Goal: Information Seeking & Learning: Learn about a topic

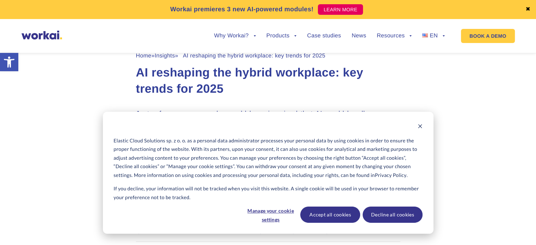
scroll to position [317, 0]
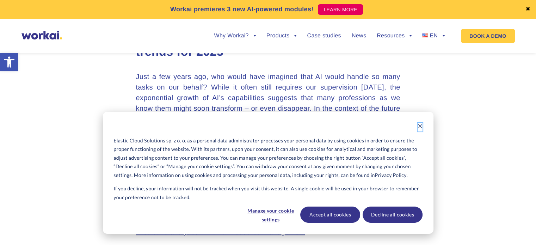
click at [418, 124] on icon "Dismiss cookie banner" at bounding box center [420, 126] width 5 height 5
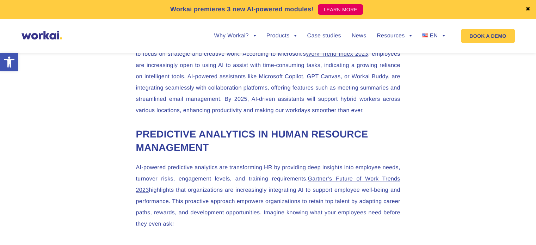
scroll to position [811, 0]
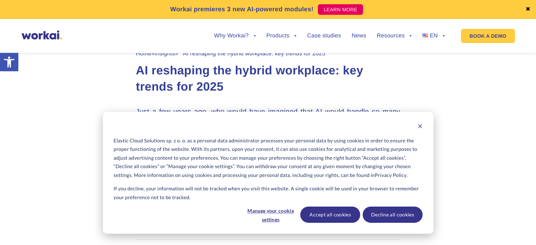
scroll to position [423, 0]
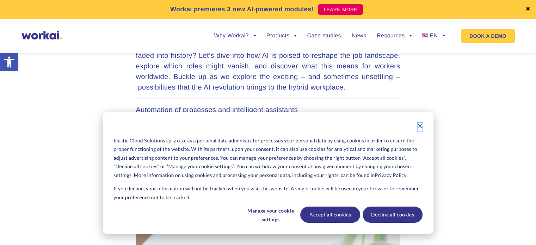
drag, startPoint x: 422, startPoint y: 129, endPoint x: 417, endPoint y: 129, distance: 4.9
click at [422, 129] on button "Dismiss cookie banner" at bounding box center [420, 127] width 5 height 9
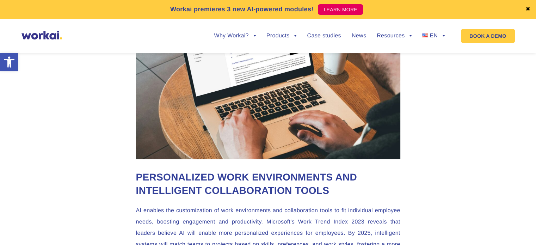
scroll to position [1693, 0]
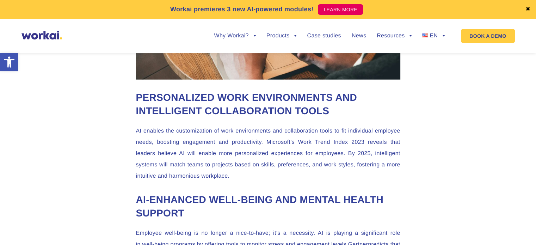
drag, startPoint x: 372, startPoint y: 150, endPoint x: 276, endPoint y: 176, distance: 99.7
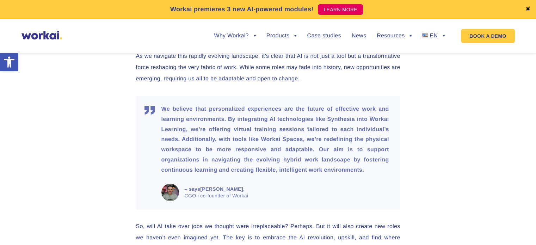
scroll to position [335, 0]
